Goal: Information Seeking & Learning: Learn about a topic

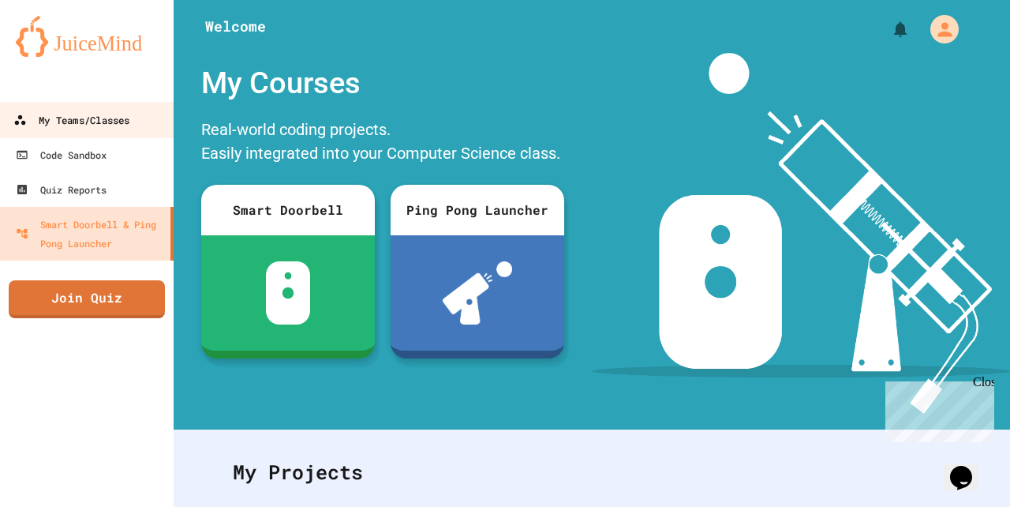
click at [84, 117] on div "My Teams/Classes" at bounding box center [71, 120] width 116 height 20
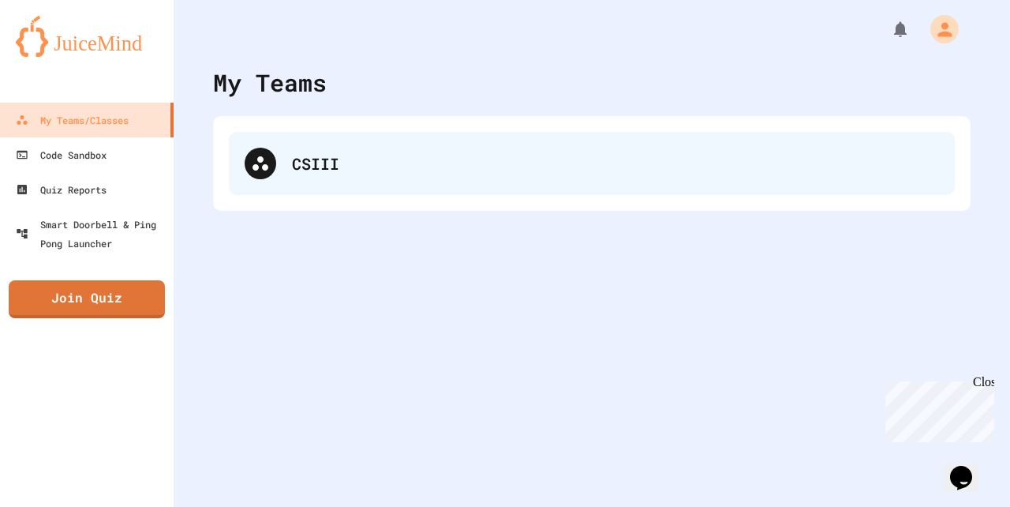
click at [436, 173] on div "CSIII" at bounding box center [615, 164] width 647 height 24
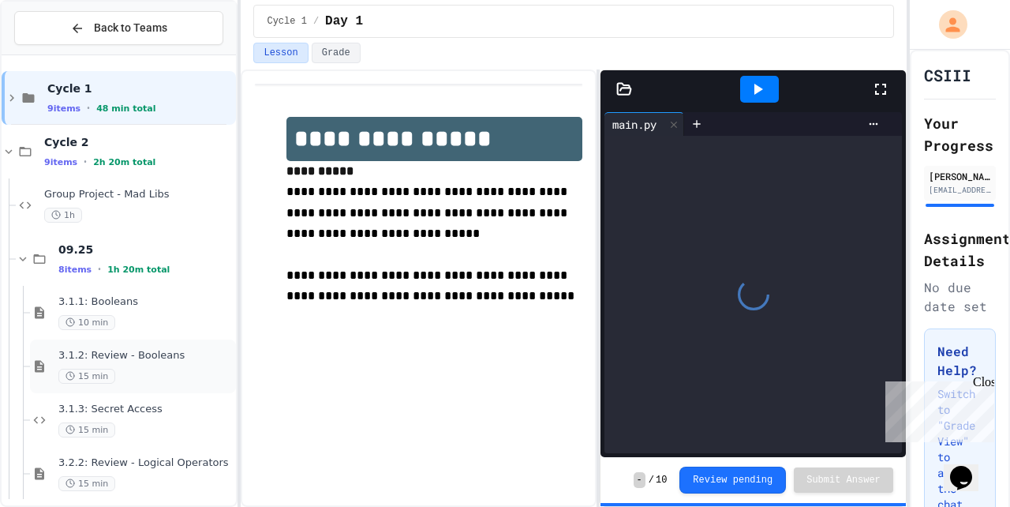
scroll to position [226, 0]
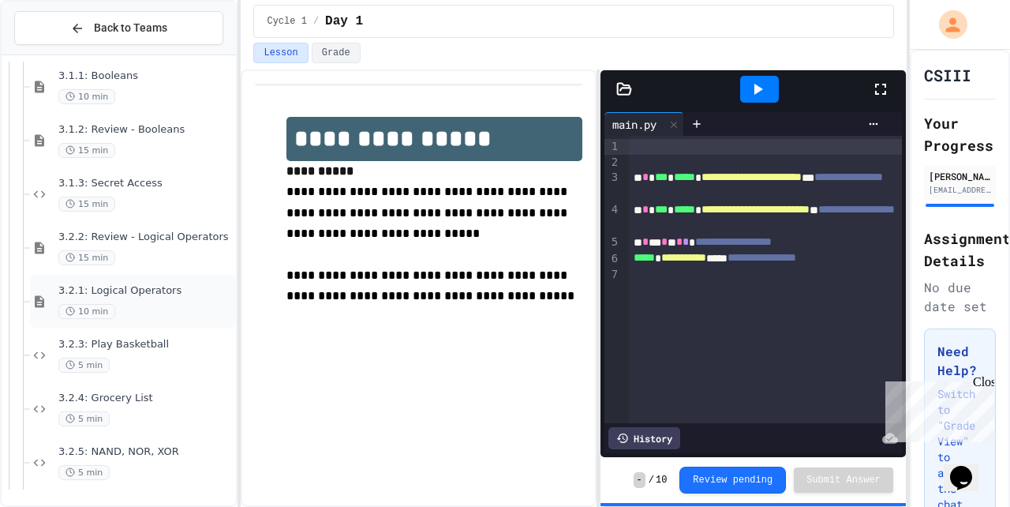
click at [146, 282] on div "3.2.1: Logical Operators 10 min" at bounding box center [133, 302] width 206 height 54
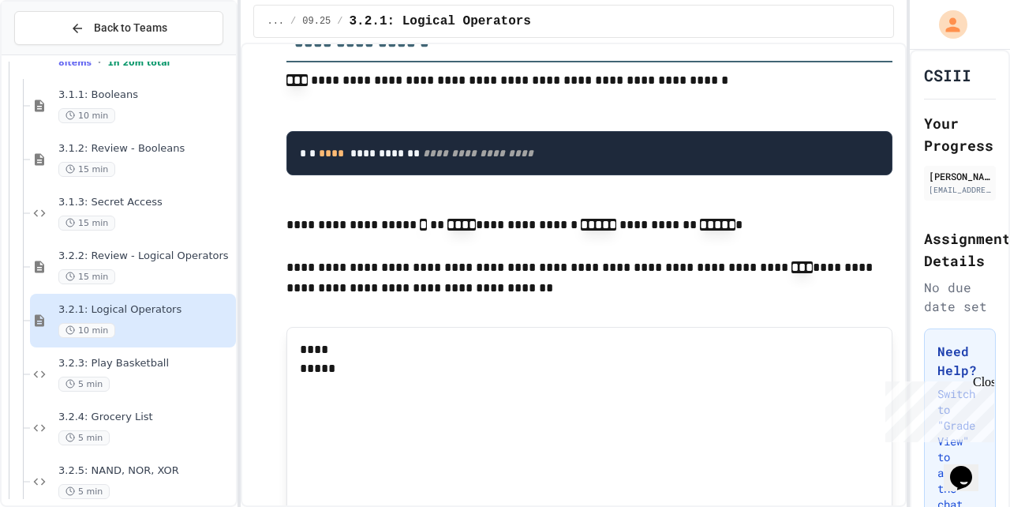
scroll to position [3579, 0]
